Goal: Task Accomplishment & Management: Complete application form

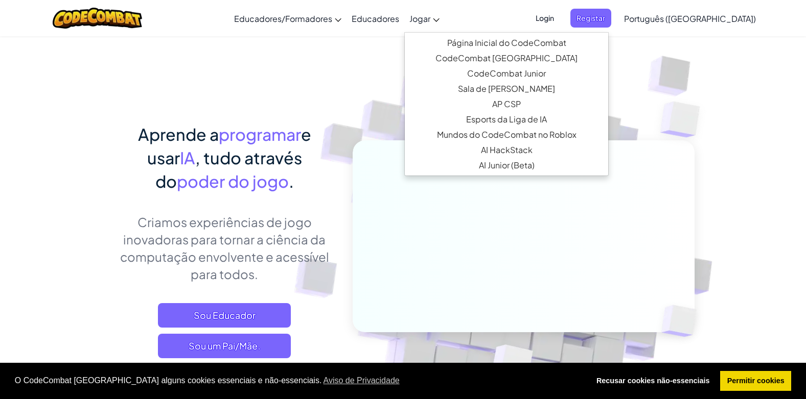
click at [491, 34] on ul "Página Inicial do CodeCombat Com acesso a todos os 530 níveis e recursos exclus…" at bounding box center [506, 104] width 204 height 144
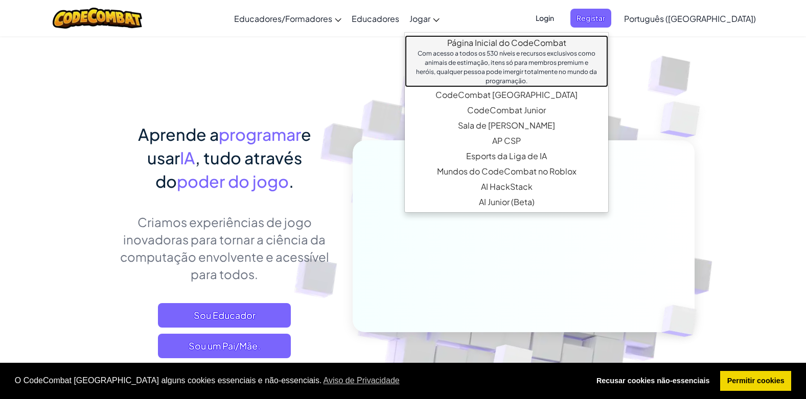
click at [492, 41] on link "Página Inicial do CodeCombat Com acesso a todos os 530 níveis e recursos exclus…" at bounding box center [506, 61] width 203 height 52
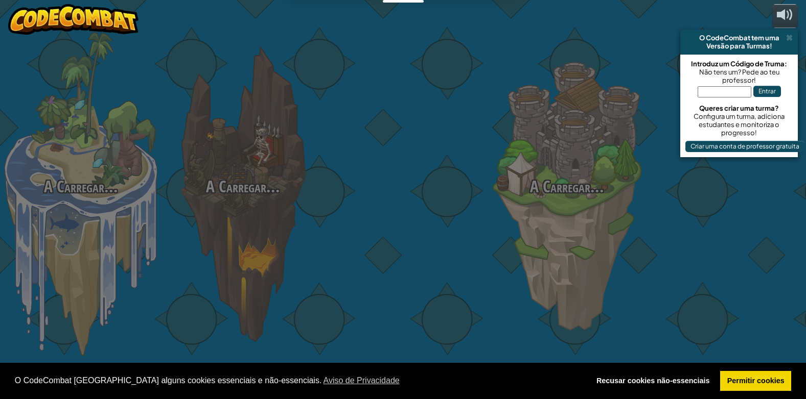
select select "pt-PT"
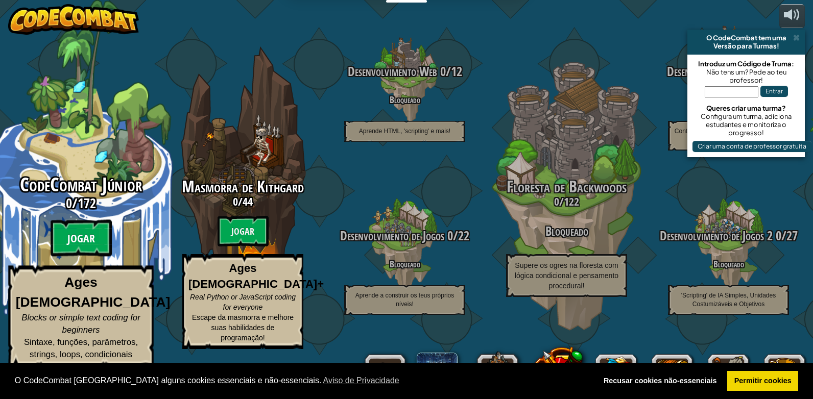
click at [83, 257] on btn "Jogar" at bounding box center [81, 238] width 61 height 37
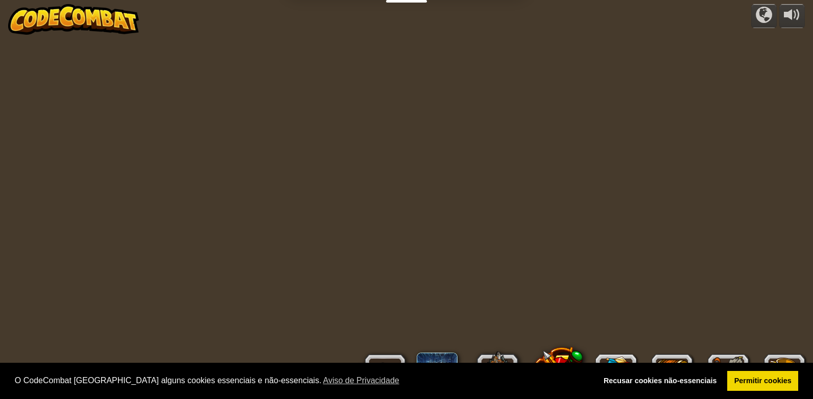
select select "pt-PT"
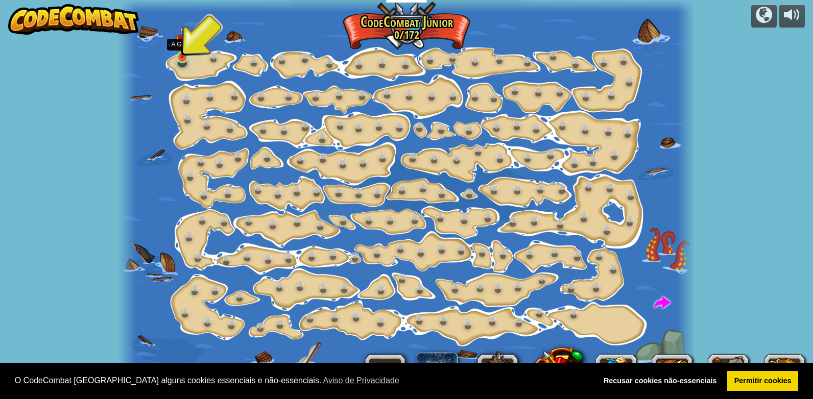
click at [183, 57] on img at bounding box center [182, 41] width 14 height 33
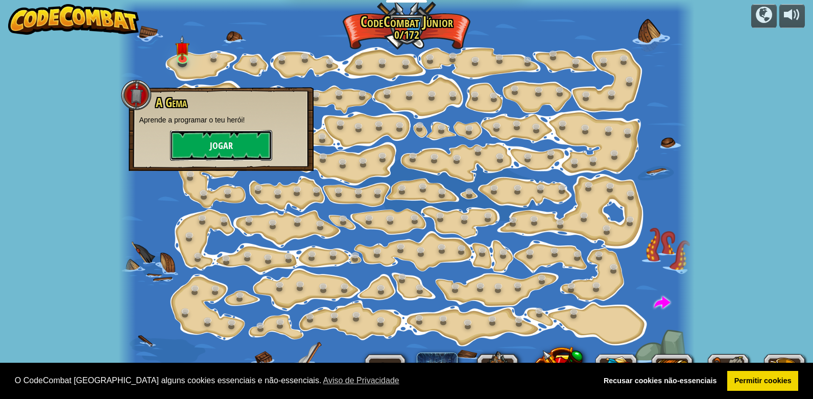
click at [219, 143] on button "Jogar" at bounding box center [221, 145] width 102 height 31
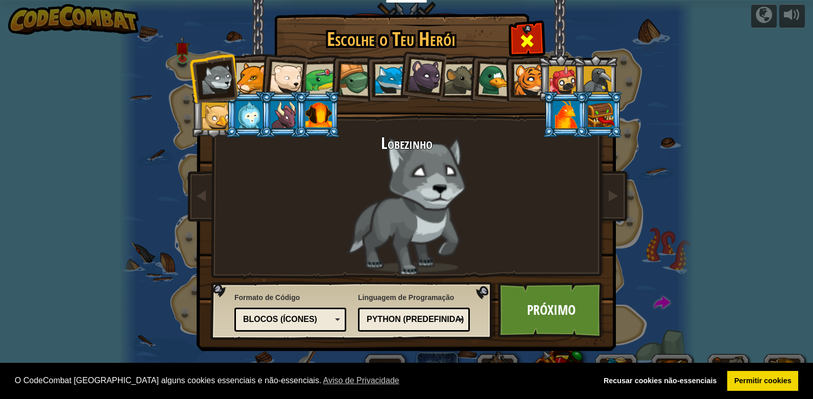
click at [536, 44] on div at bounding box center [527, 39] width 32 height 32
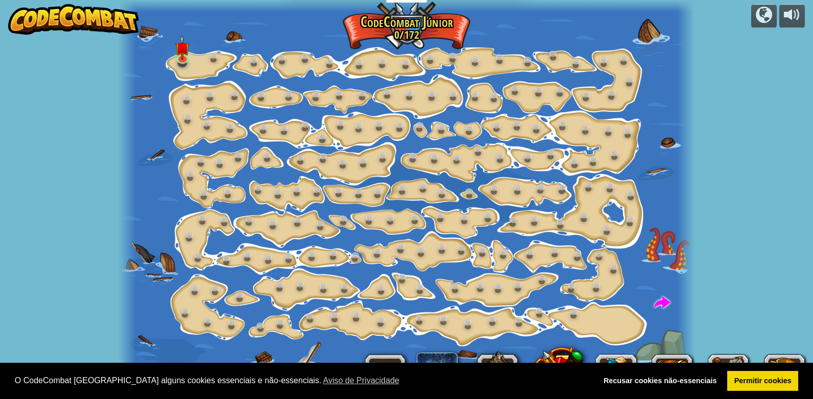
select select "pt-PT"
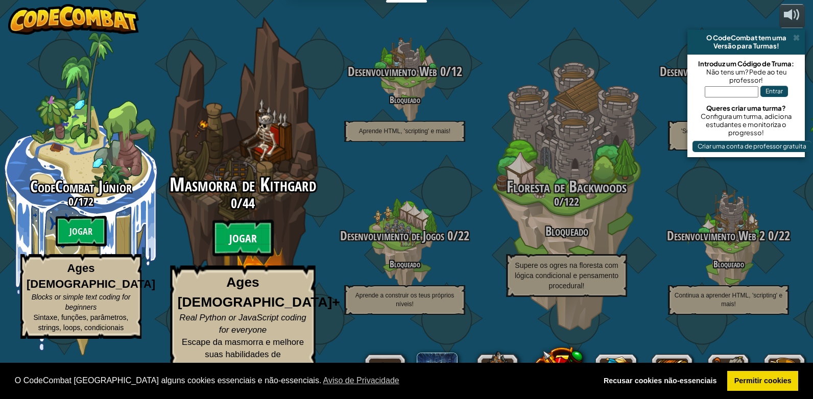
click at [252, 257] on btn "Jogar" at bounding box center [242, 238] width 61 height 37
select select "pt-PT"
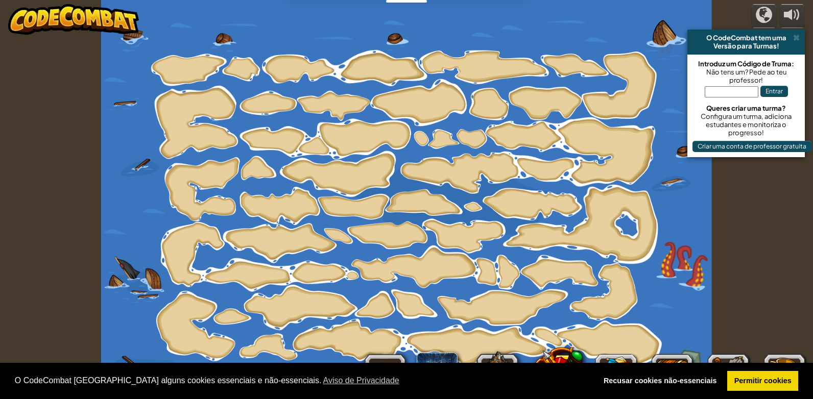
select select "pt-PT"
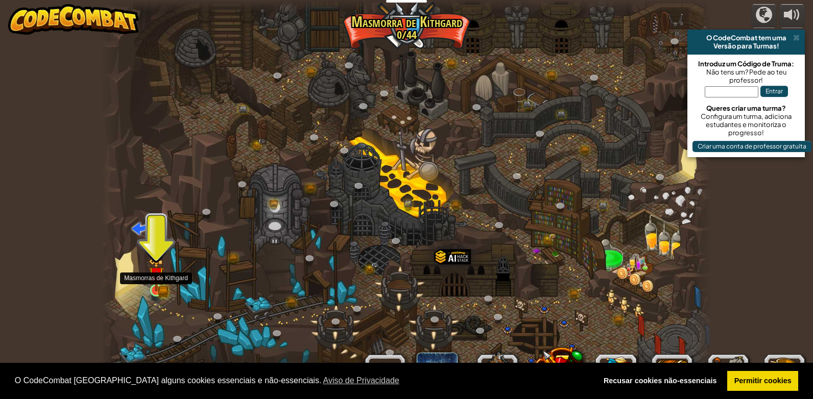
click at [153, 291] on img at bounding box center [156, 275] width 15 height 34
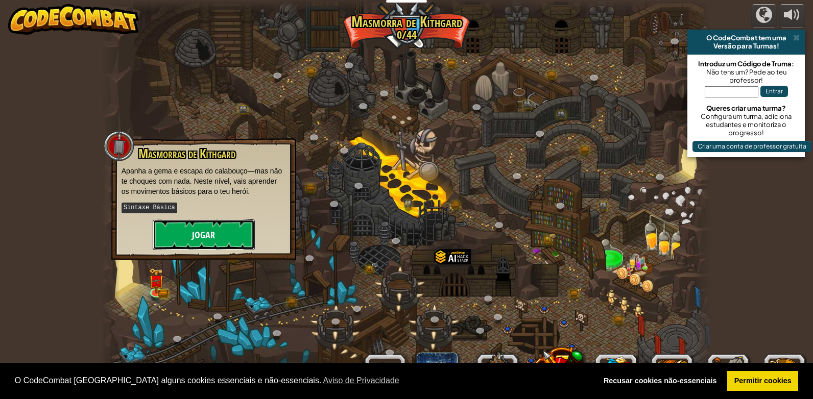
click at [206, 234] on button "Jogar" at bounding box center [204, 235] width 102 height 31
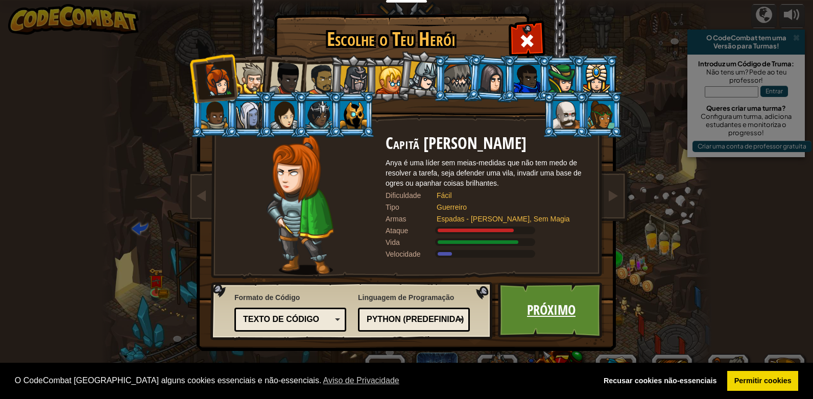
click at [579, 320] on link "Próximo" at bounding box center [551, 310] width 107 height 56
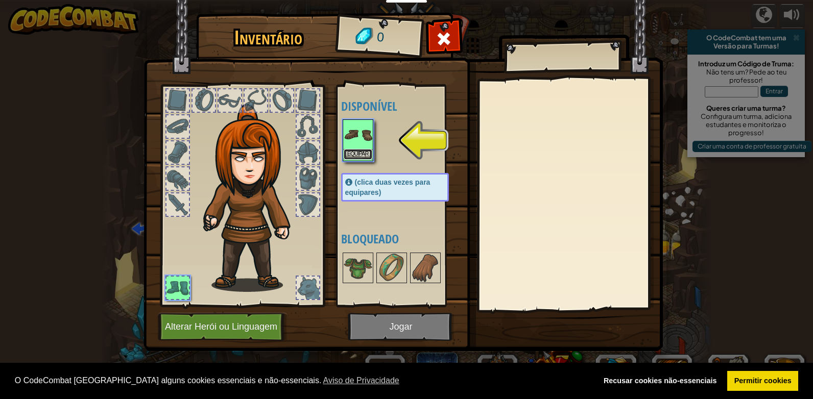
click at [354, 154] on button "Equipar" at bounding box center [358, 154] width 29 height 11
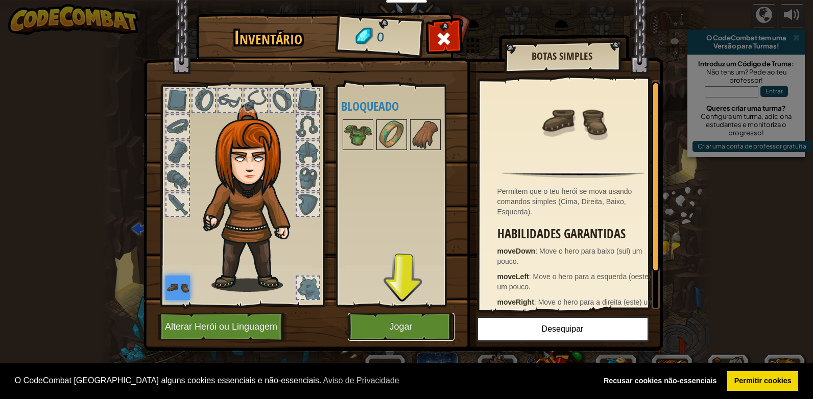
click at [405, 324] on button "Jogar" at bounding box center [401, 327] width 107 height 28
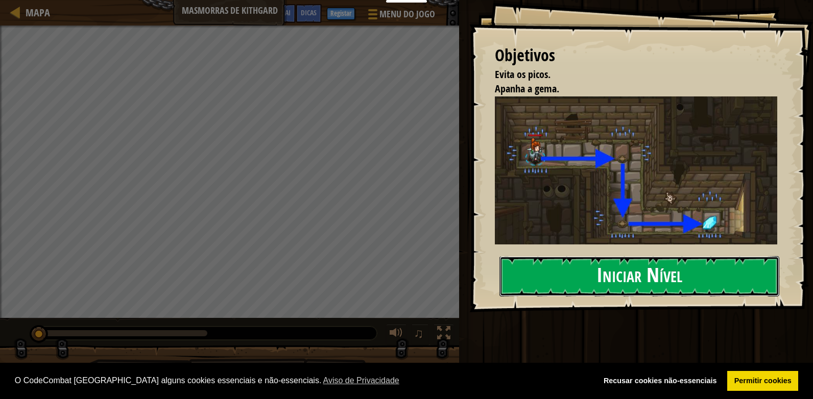
click at [626, 273] on button "Iniciar Nível" at bounding box center [640, 276] width 280 height 40
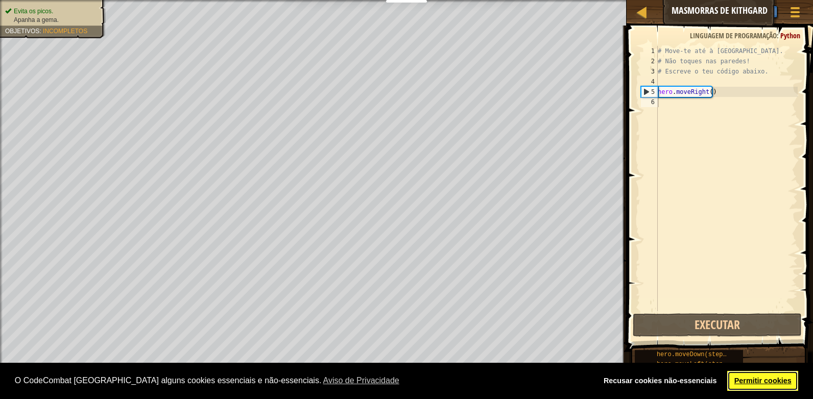
click at [769, 378] on link "Permitir cookies" at bounding box center [762, 381] width 71 height 20
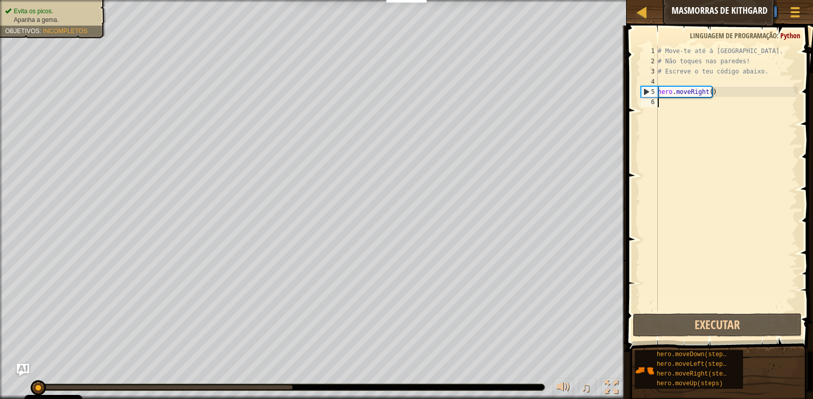
click at [675, 109] on div "# Move-te até à [GEOGRAPHIC_DATA]. # Não toques nas paredes! # Escreve o teu có…" at bounding box center [727, 189] width 142 height 286
click at [730, 330] on button "Executar" at bounding box center [717, 325] width 169 height 23
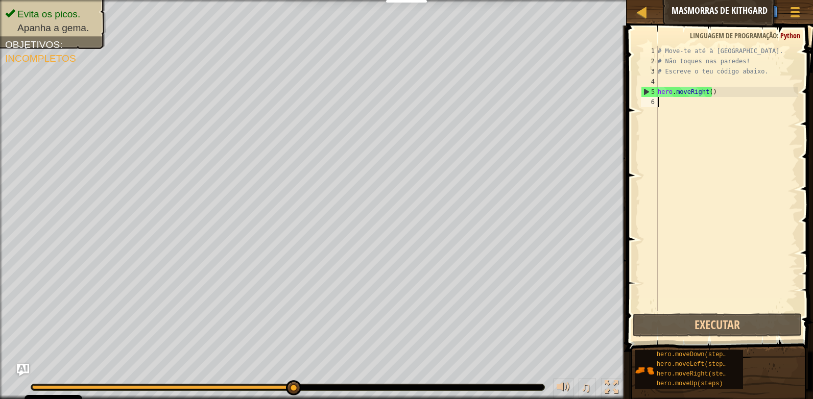
click at [676, 103] on div "# Move-te até à [GEOGRAPHIC_DATA]. # Não toques nas paredes! # Escreve o teu có…" at bounding box center [727, 189] width 142 height 286
click at [611, 385] on div at bounding box center [611, 387] width 13 height 13
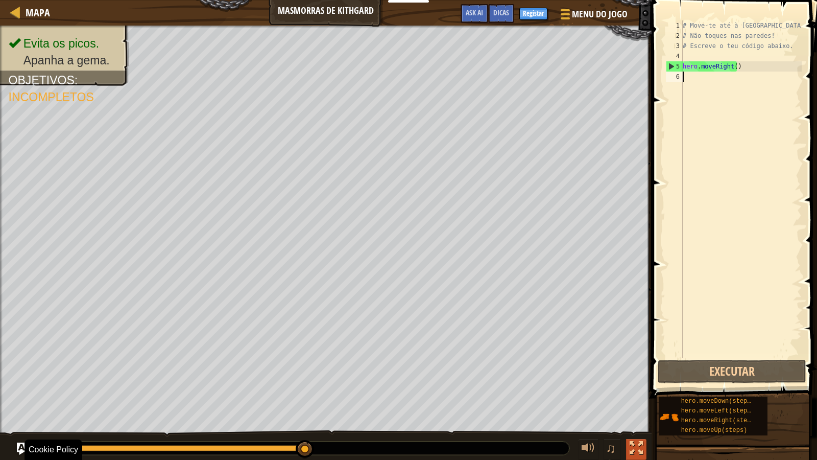
click at [631, 399] on div at bounding box center [636, 447] width 13 height 13
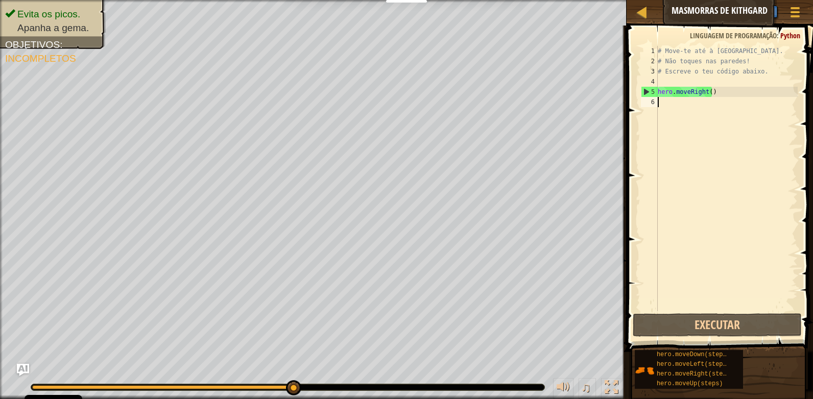
click at [671, 103] on div "# Move-te até à [GEOGRAPHIC_DATA]. # Não toques nas paredes! # Escreve o teu có…" at bounding box center [727, 189] width 142 height 286
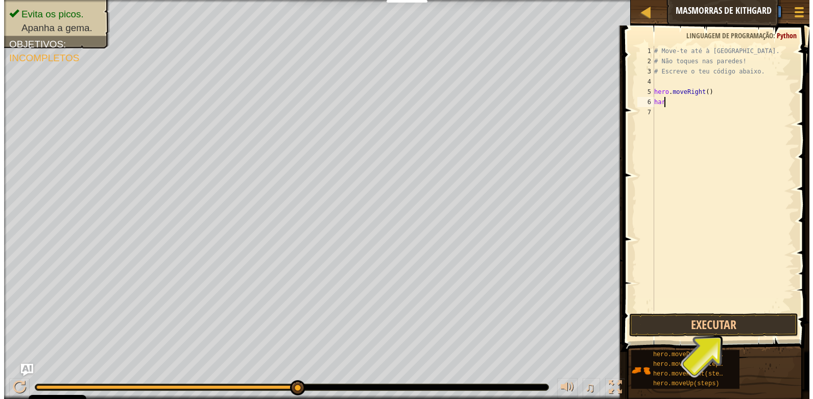
scroll to position [5, 0]
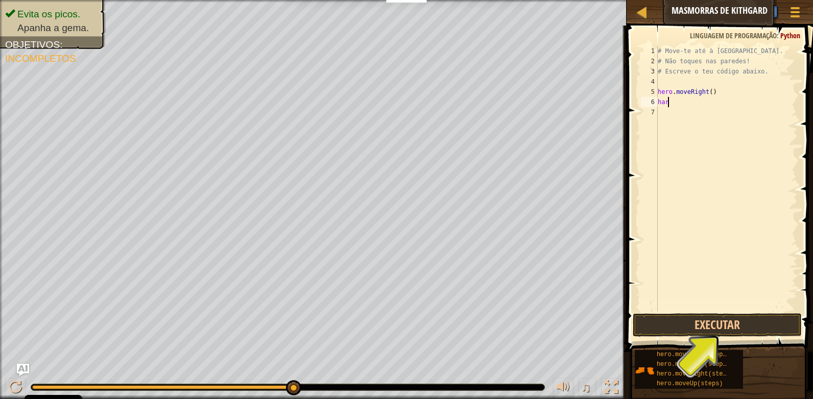
type textarea "h"
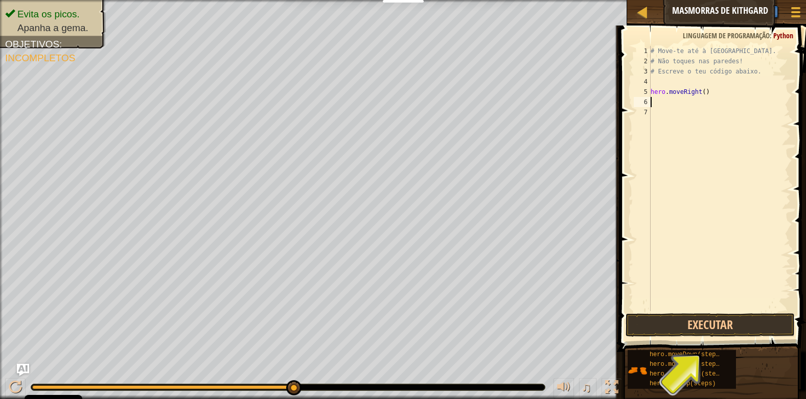
type textarea "h"
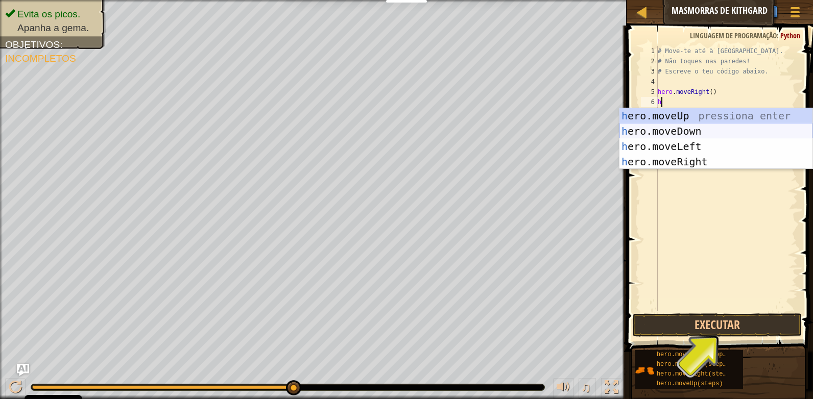
click at [662, 131] on div "h ero.moveUp pressiona enter h ero.moveDown pressiona enter h ero.moveLeft pres…" at bounding box center [716, 154] width 193 height 92
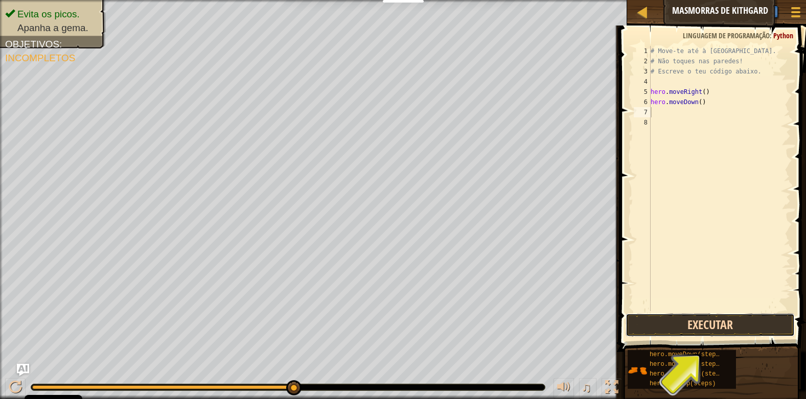
click at [721, 326] on button "Executar" at bounding box center [709, 325] width 169 height 23
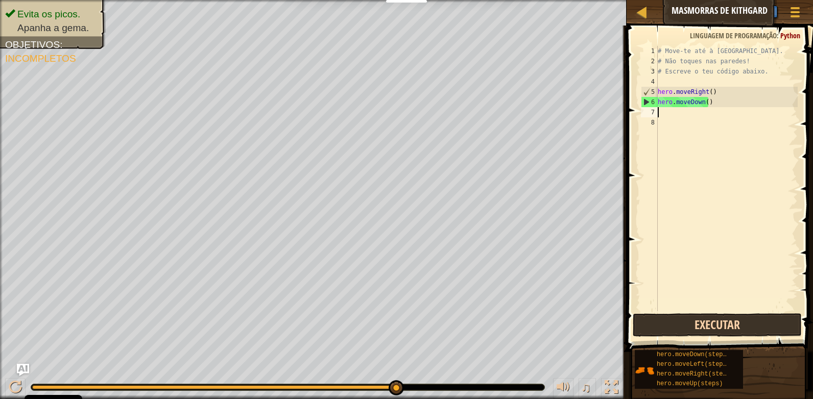
type textarea "h"
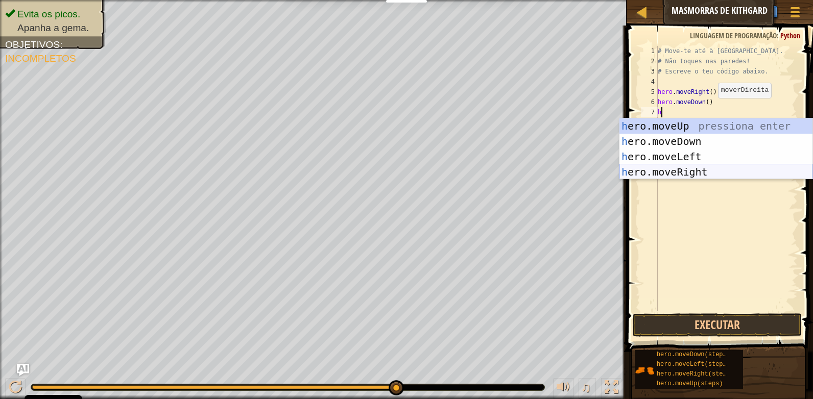
click at [687, 175] on div "h ero.moveUp pressiona enter h ero.moveDown pressiona enter h ero.moveLeft pres…" at bounding box center [716, 165] width 193 height 92
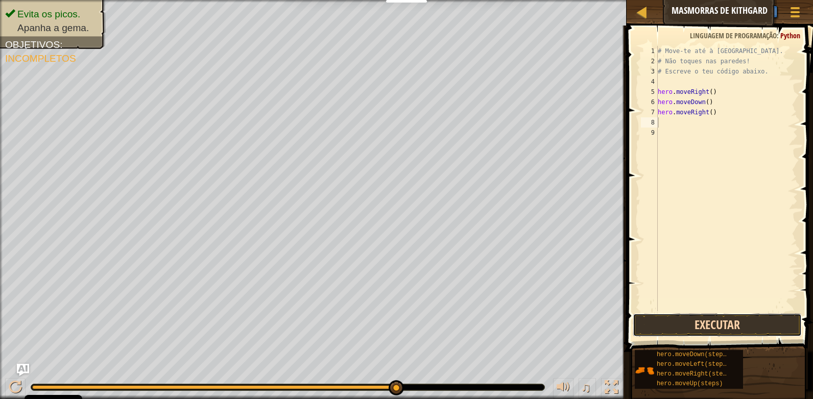
click at [704, 324] on button "Executar" at bounding box center [717, 325] width 169 height 23
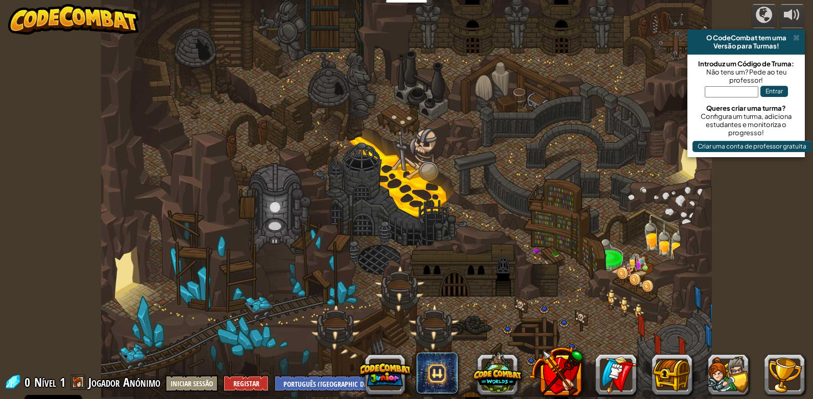
select select "pt-PT"
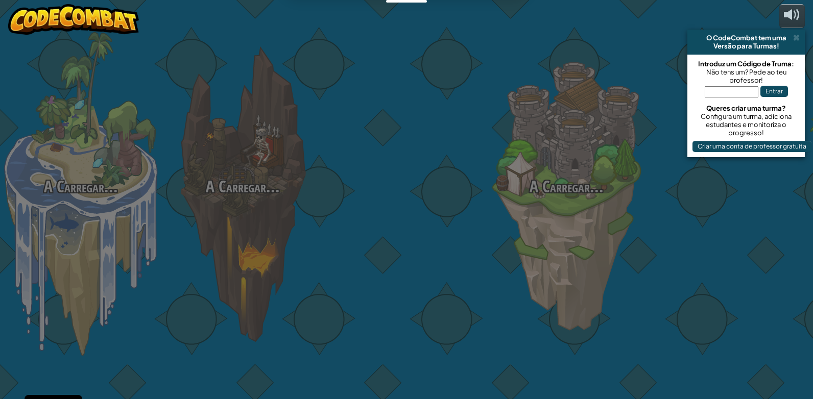
select select "pt-PT"
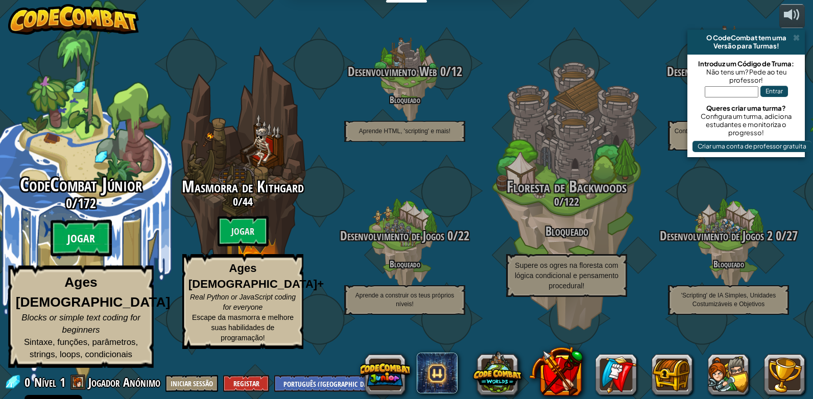
click at [79, 257] on btn "Jogar" at bounding box center [81, 238] width 61 height 37
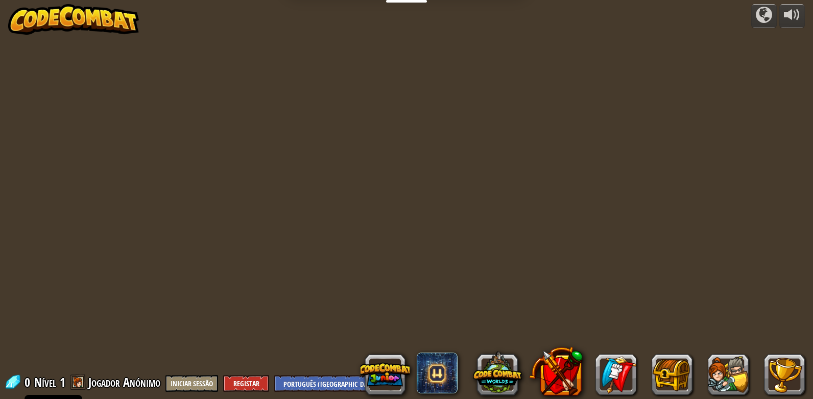
select select "pt-PT"
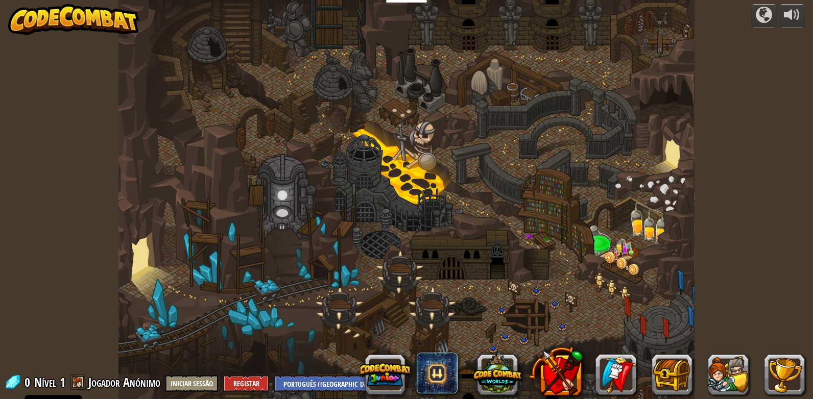
select select "pt-PT"
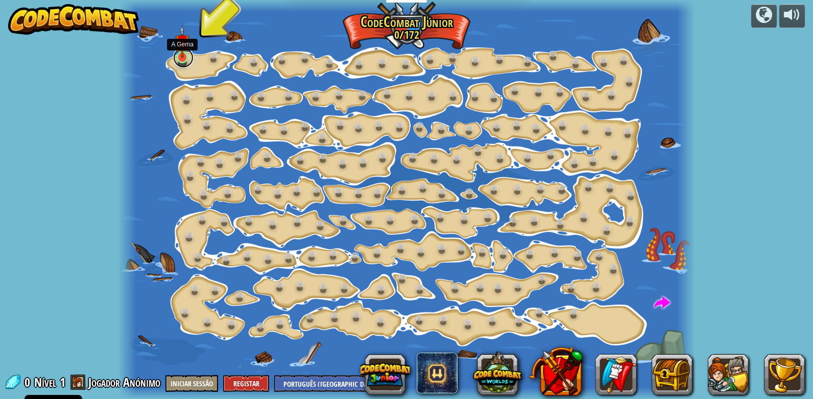
click at [181, 60] on link at bounding box center [183, 58] width 20 height 20
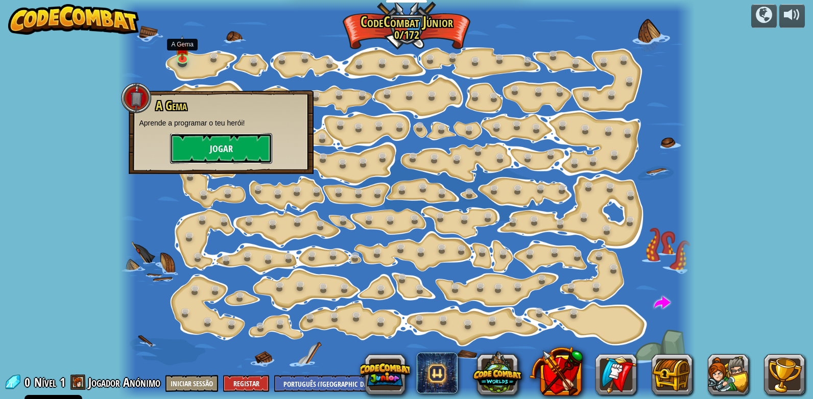
click at [244, 145] on button "Jogar" at bounding box center [221, 148] width 102 height 31
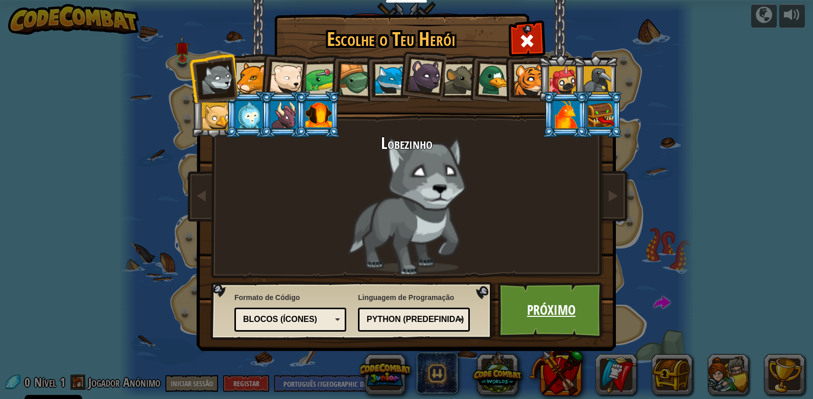
click at [556, 312] on link "Próximo" at bounding box center [551, 310] width 107 height 56
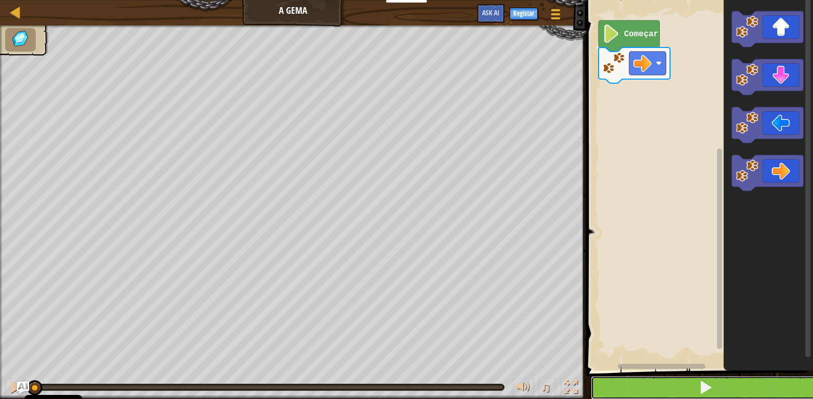
click at [702, 387] on span at bounding box center [706, 388] width 14 height 14
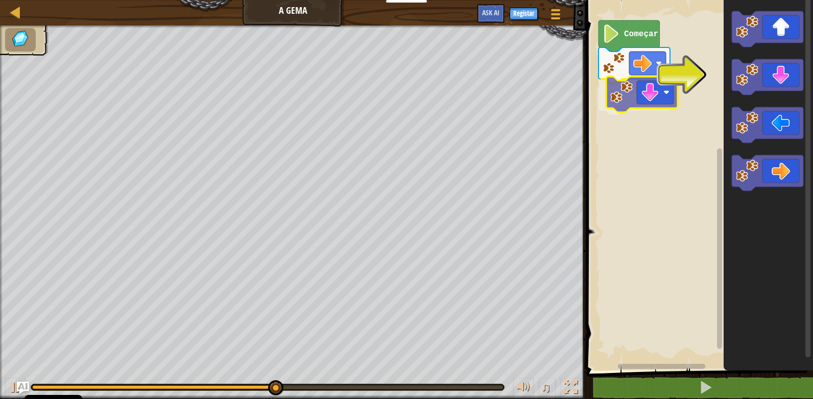
click at [625, 102] on div "Começar" at bounding box center [698, 183] width 230 height 376
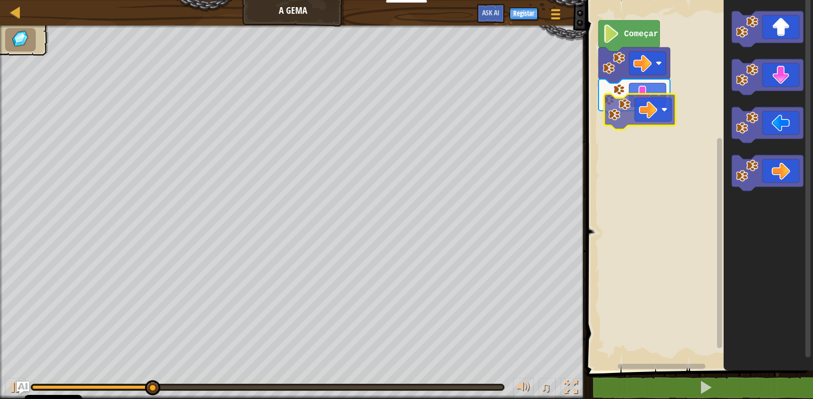
click at [628, 119] on div "Começar" at bounding box center [698, 183] width 230 height 376
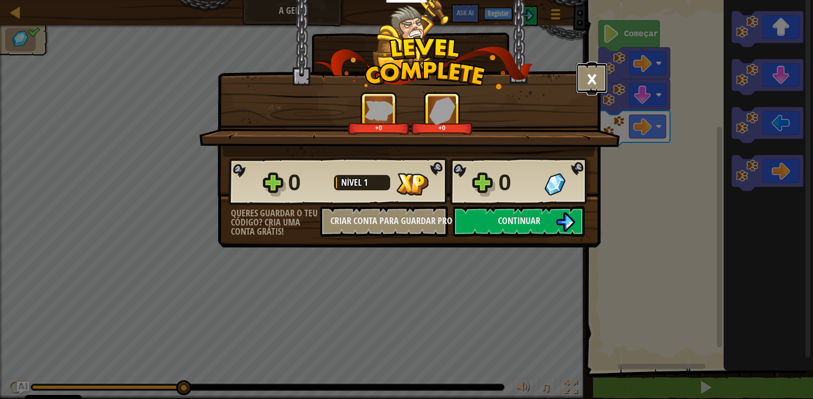
click at [589, 82] on button "×" at bounding box center [592, 78] width 32 height 31
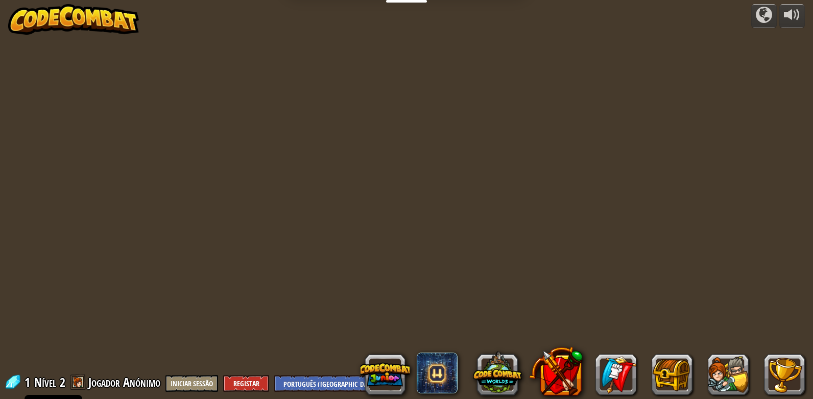
select select "pt-PT"
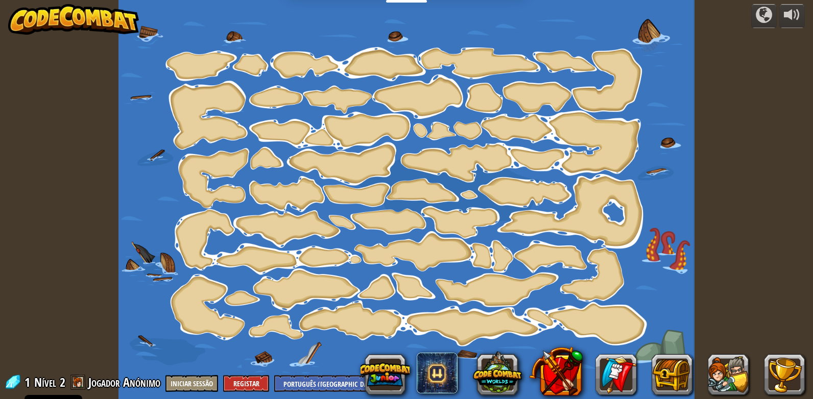
select select "pt-PT"
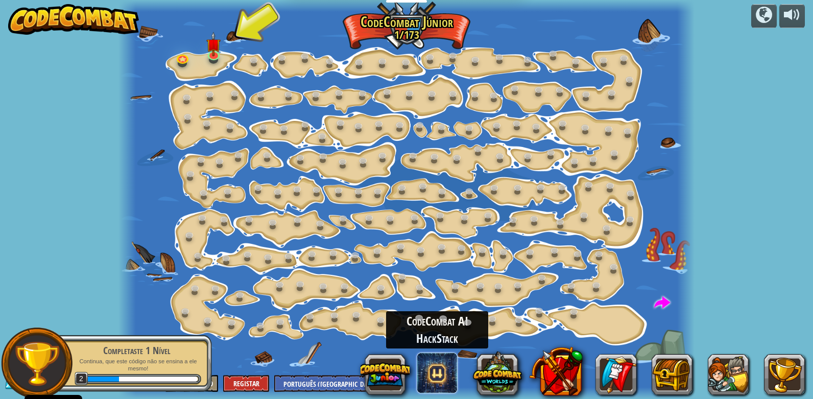
click at [445, 374] on span at bounding box center [437, 373] width 41 height 41
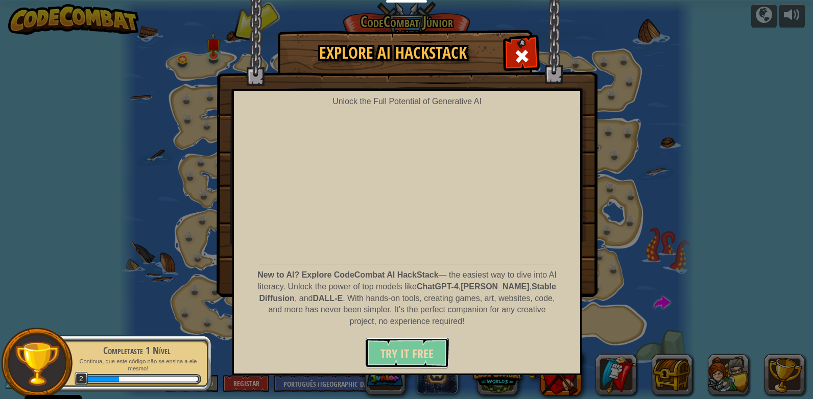
click at [423, 358] on span "Try It Free" at bounding box center [407, 354] width 53 height 16
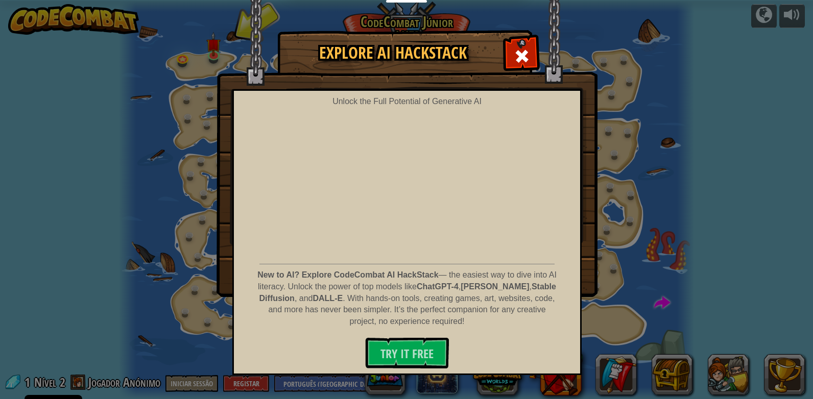
click at [611, 108] on div "Explore AI HackStack Unlock the Full Potential of Generative AI New to AI? Expl…" at bounding box center [406, 164] width 813 height 266
click at [525, 53] on span at bounding box center [522, 56] width 16 height 16
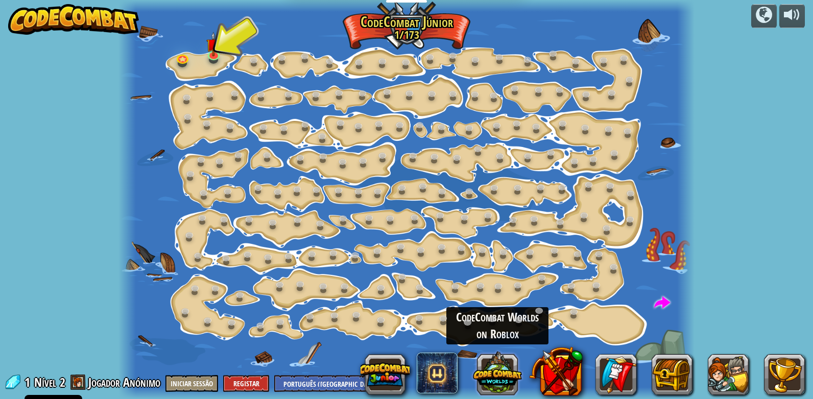
click at [504, 383] on button at bounding box center [497, 373] width 49 height 49
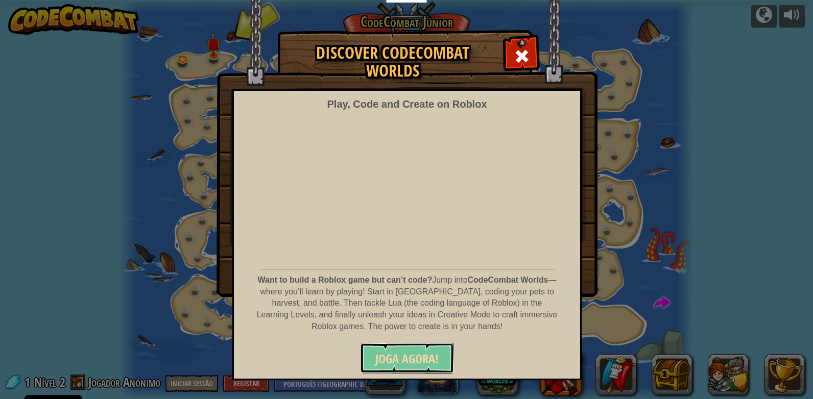
click at [442, 361] on button "JOGA AGORA!" at bounding box center [407, 358] width 94 height 31
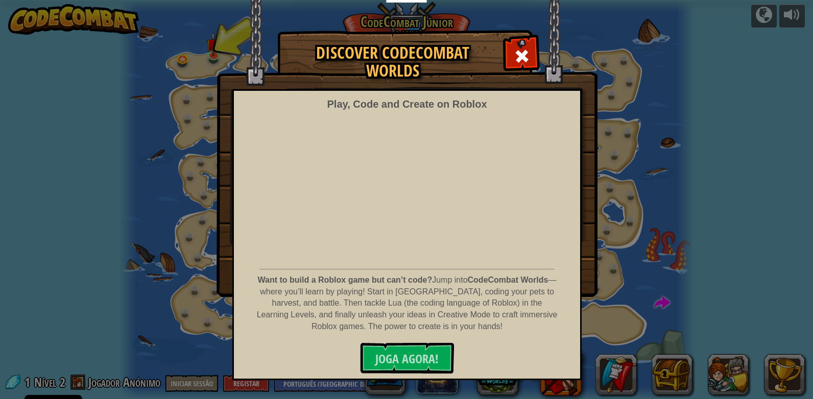
click at [641, 219] on div "Discover CodeCombat Worlds Play, Code and Create on Roblox Want to build a Robl…" at bounding box center [406, 164] width 813 height 266
click at [529, 54] on span at bounding box center [522, 56] width 16 height 16
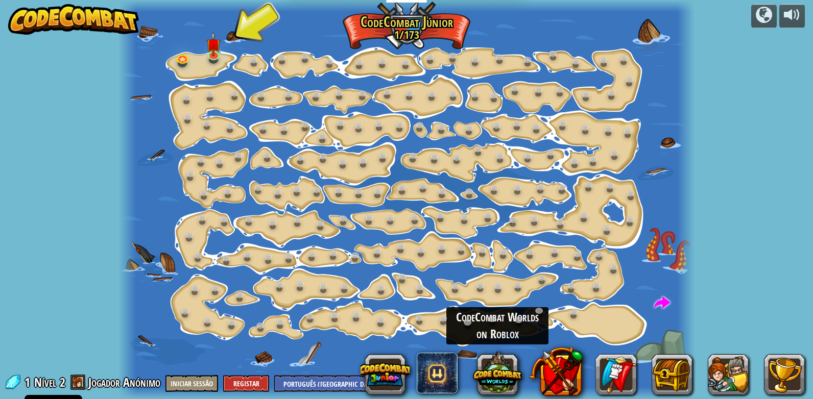
click at [47, 14] on img at bounding box center [73, 19] width 131 height 31
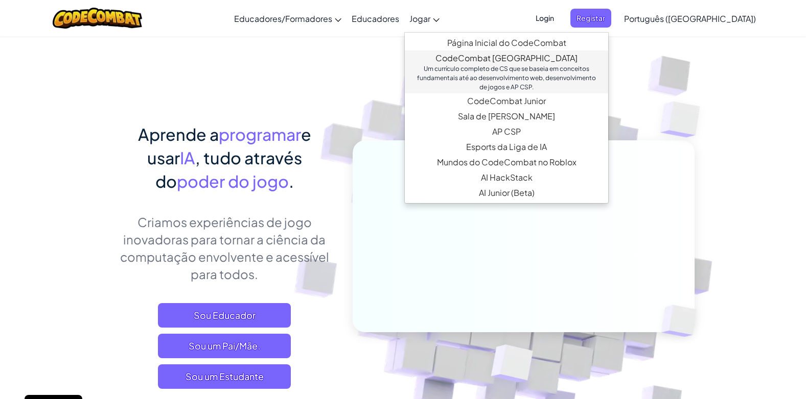
click at [536, 61] on link "CodeCombat Sala de Aula Um currículo completo de CS que se baseia em conceitos …" at bounding box center [506, 72] width 203 height 43
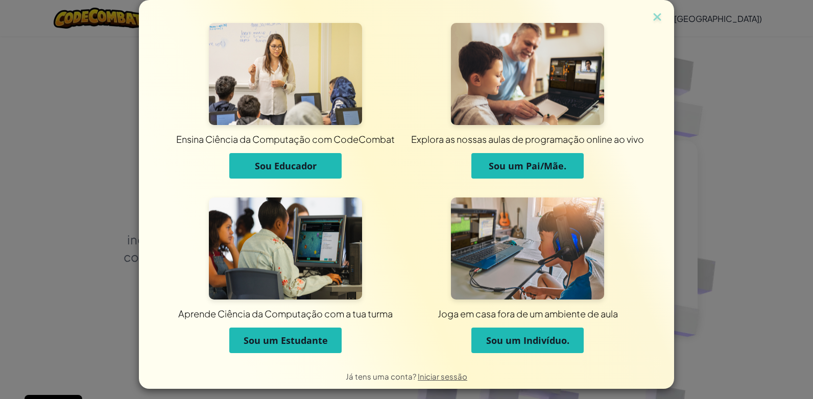
click at [303, 345] on span "Sou um Estudante" at bounding box center [286, 341] width 84 height 12
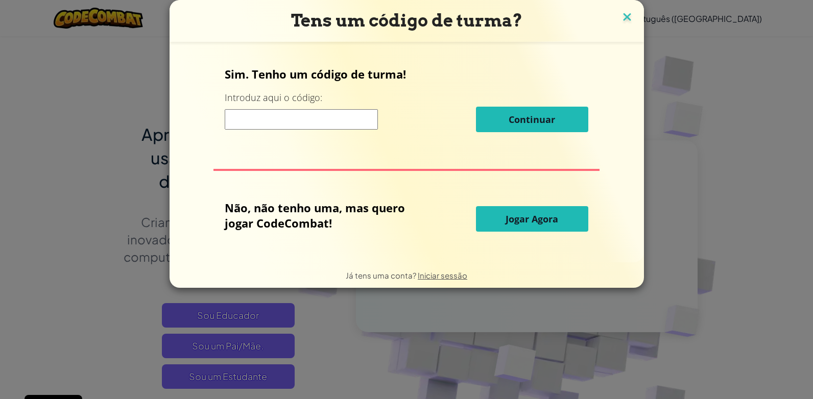
click at [622, 14] on img at bounding box center [627, 17] width 13 height 15
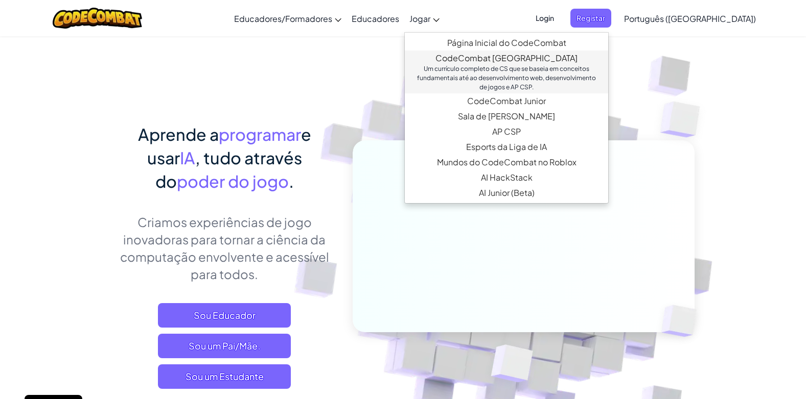
click at [517, 76] on div "Um currículo completo de CS que se baseia em conceitos fundamentais até ao dese…" at bounding box center [506, 78] width 183 height 28
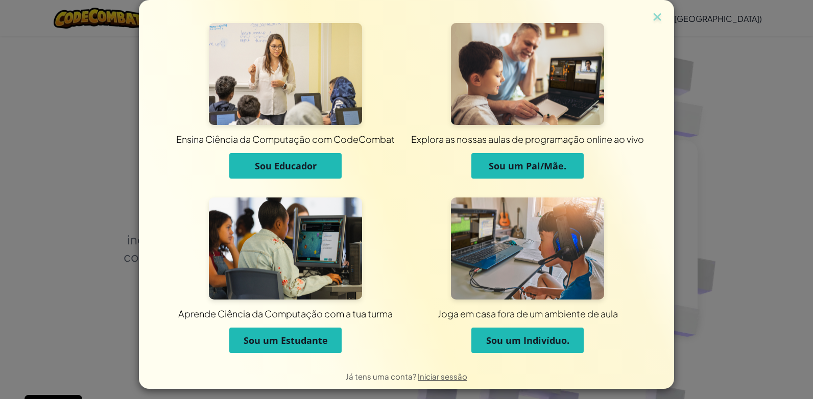
click at [297, 172] on button "Sou Educador" at bounding box center [285, 166] width 112 height 26
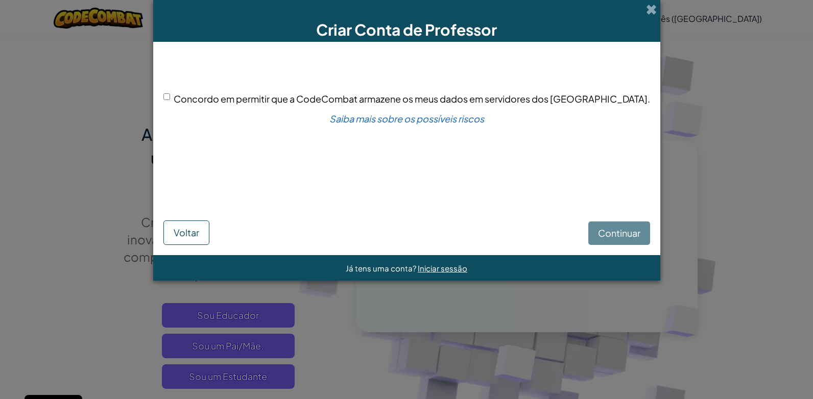
click at [170, 98] on input "Concordo em permitir que a CodeCombat armazene os meus dados em servidores dos …" at bounding box center [166, 96] width 7 height 7
checkbox input "true"
click at [598, 233] on span "Continuar" at bounding box center [619, 233] width 42 height 12
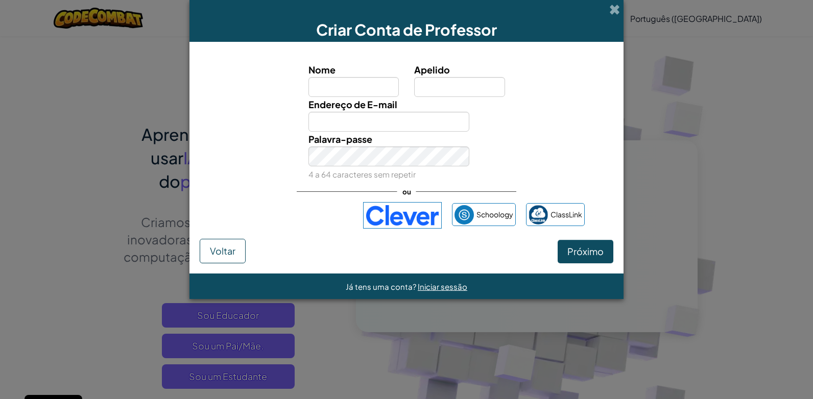
drag, startPoint x: 713, startPoint y: 66, endPoint x: 719, endPoint y: 60, distance: 8.7
click at [713, 66] on div "Criar Conta de Professor Nome [PERSON_NAME] de E-mail Palavra-passe 4 a 64 cara…" at bounding box center [406, 199] width 813 height 399
